Goal: Find specific page/section: Find specific page/section

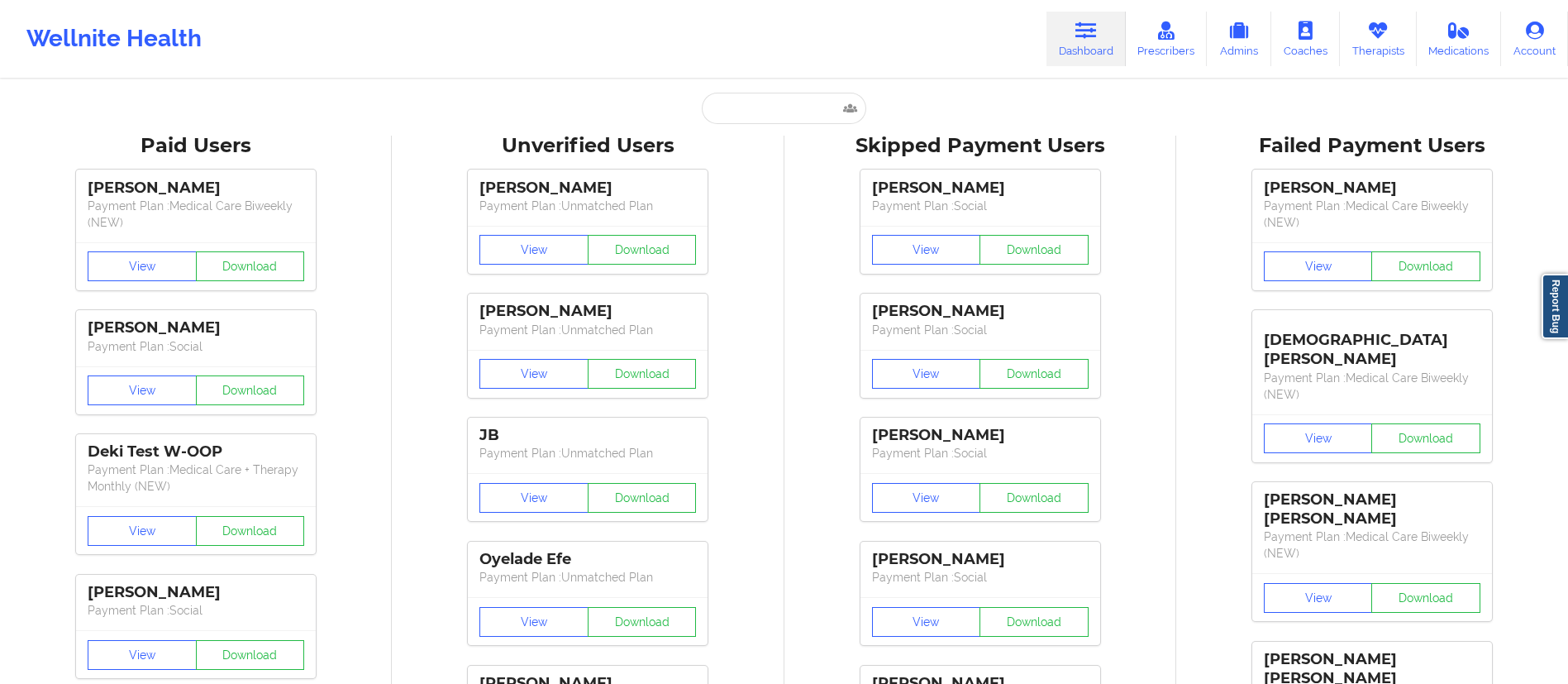
type input "The cardholder claims you continued to charge them after they canceled their su…"
type input "[PERSON_NAME]"
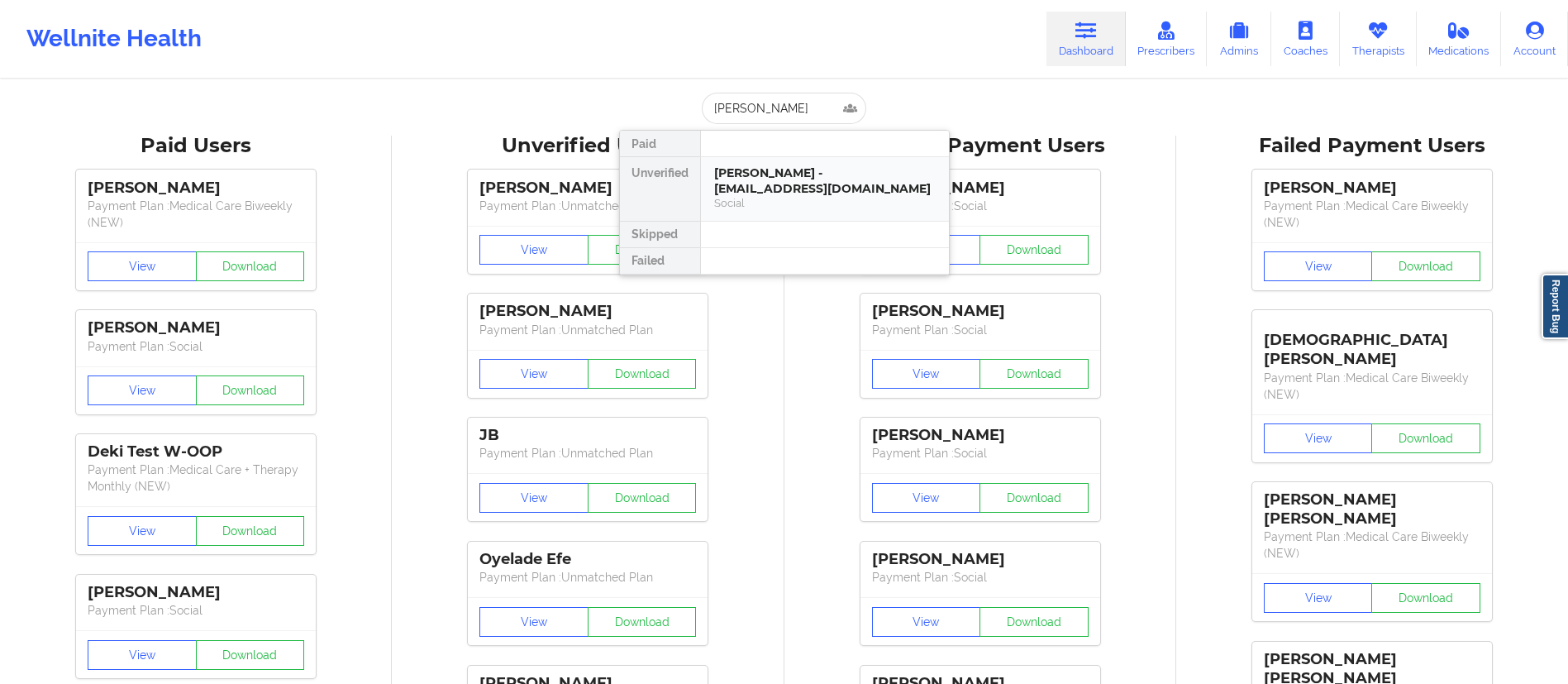
click at [776, 170] on div "[PERSON_NAME] - [EMAIL_ADDRESS][DOMAIN_NAME]" at bounding box center [825, 180] width 221 height 31
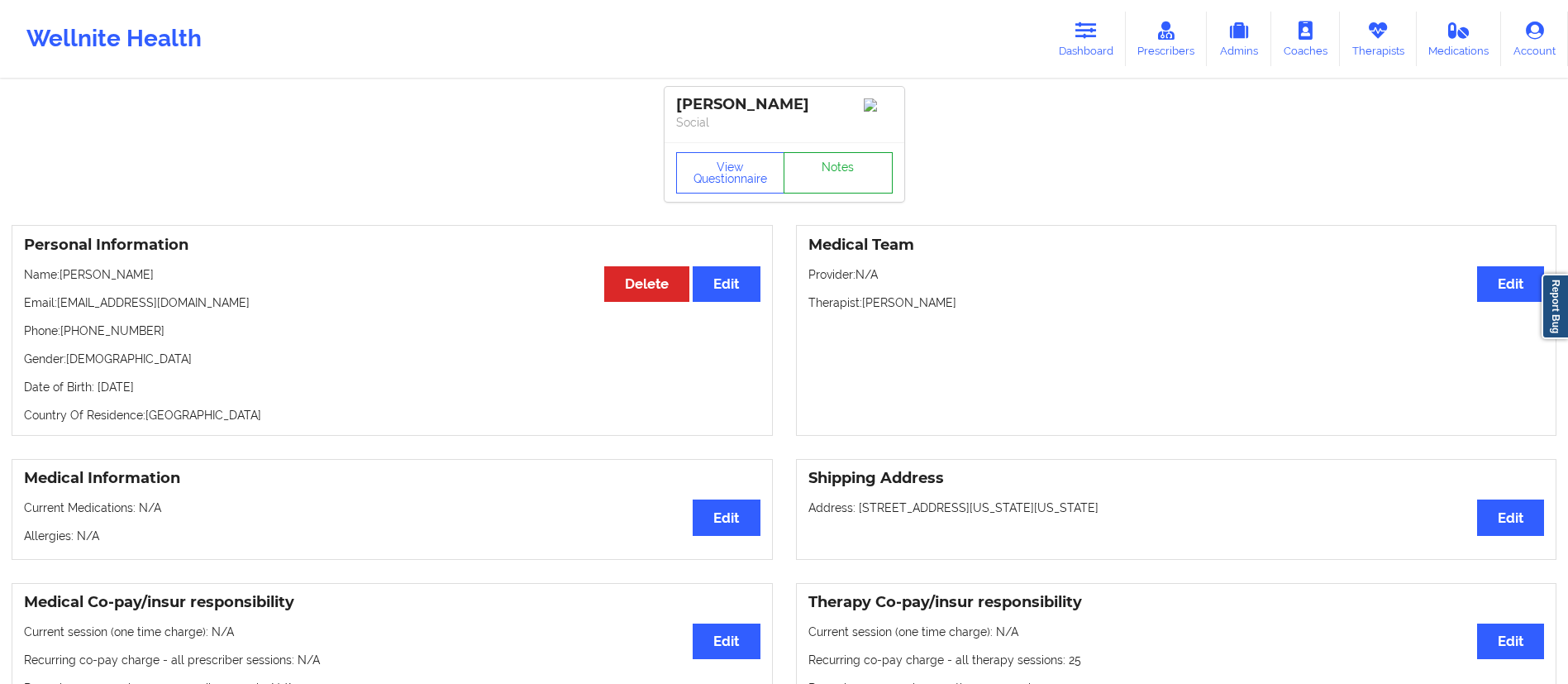
click at [837, 193] on link "Notes" at bounding box center [838, 172] width 109 height 41
